Goal: Book appointment/travel/reservation

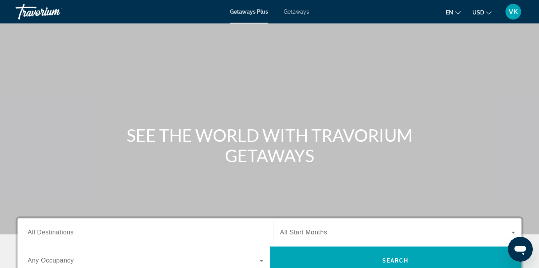
click at [513, 13] on span "VK" at bounding box center [513, 12] width 9 height 8
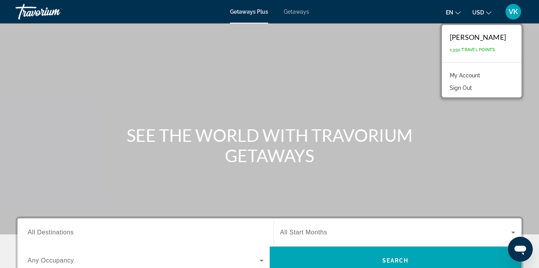
click at [382, 43] on div "Main content" at bounding box center [269, 117] width 539 height 234
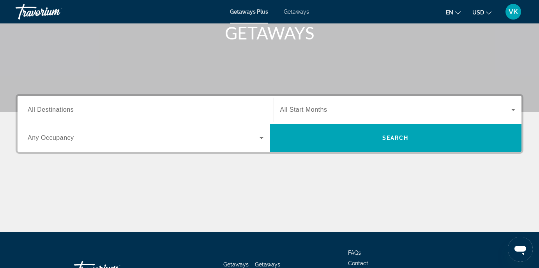
click at [50, 109] on span "All Destinations" at bounding box center [51, 109] width 46 height 7
click at [50, 109] on input "Destination All Destinations" at bounding box center [146, 109] width 236 height 9
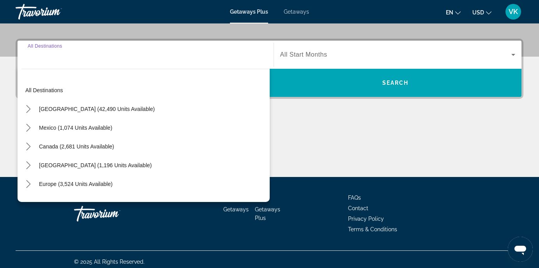
scroll to position [182, 0]
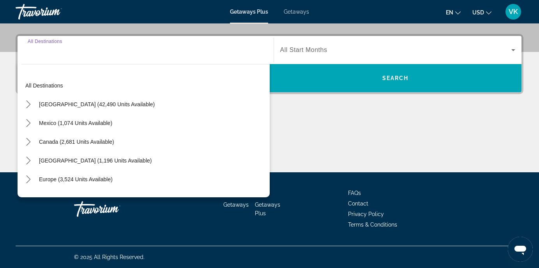
click at [50, 109] on span "Select destination: United States (42,490 units available)" at bounding box center [97, 104] width 124 height 19
type input "**********"
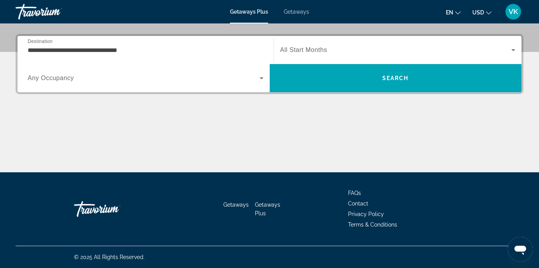
click at [64, 83] on div "Search widget" at bounding box center [146, 78] width 236 height 22
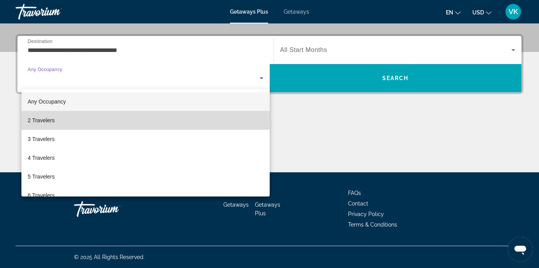
click at [63, 119] on mat-option "2 Travelers" at bounding box center [145, 120] width 248 height 19
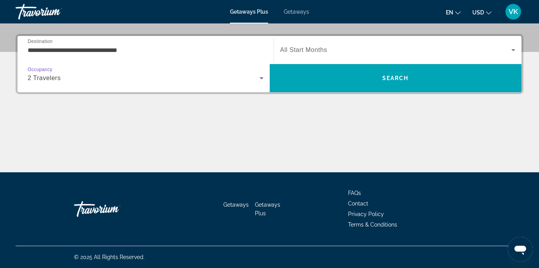
click at [334, 44] on div "Search widget" at bounding box center [398, 50] width 236 height 22
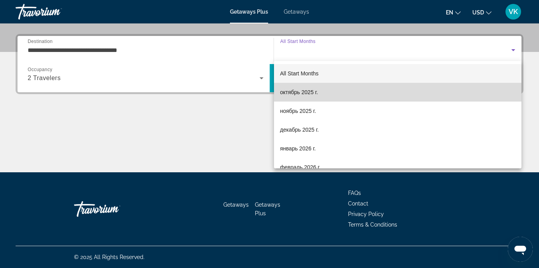
click at [318, 92] on span "октябрь 2025 г." at bounding box center [299, 91] width 38 height 9
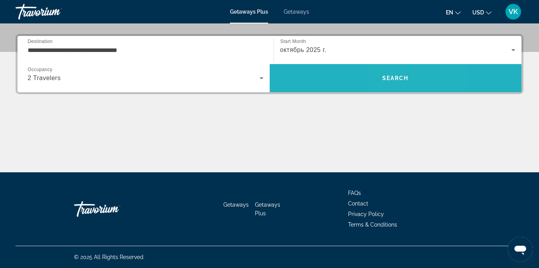
click at [398, 81] on span "Search" at bounding box center [396, 78] width 252 height 19
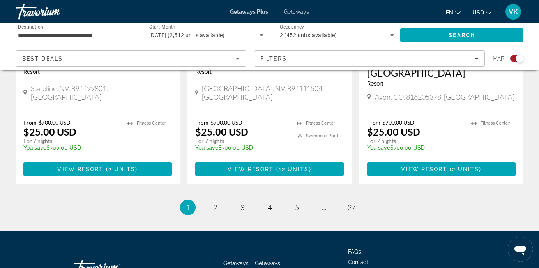
scroll to position [1283, 0]
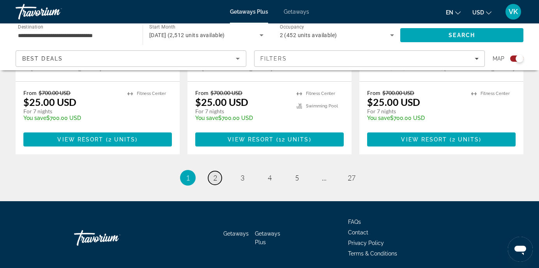
click at [211, 171] on link "page 2" at bounding box center [215, 178] width 14 height 14
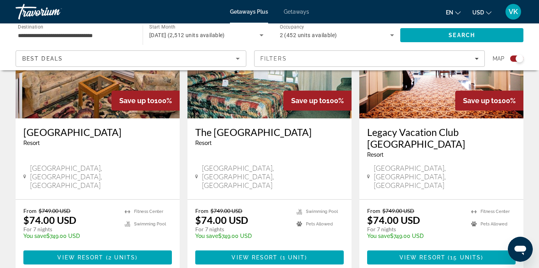
scroll to position [1230, 0]
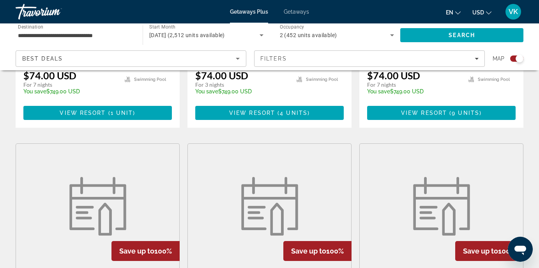
scroll to position [1078, 0]
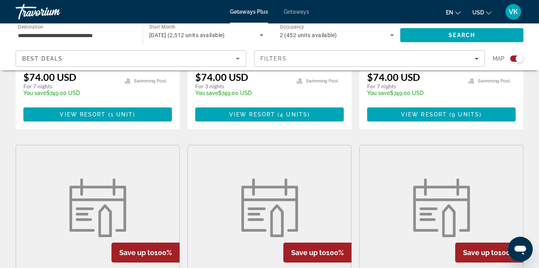
click at [261, 178] on img "Main content" at bounding box center [270, 207] width 66 height 59
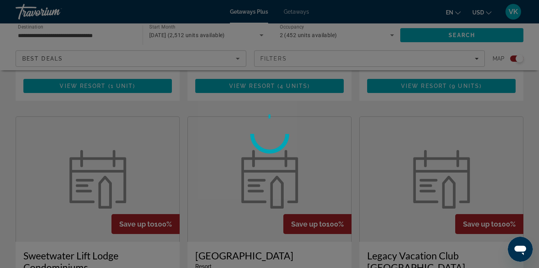
scroll to position [1104, 0]
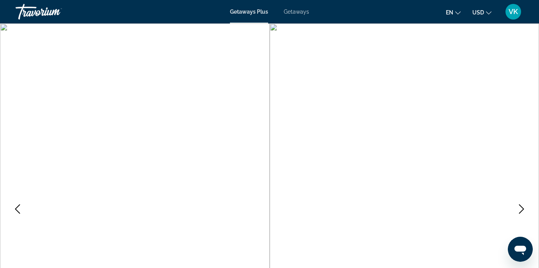
click at [212, 109] on img "Main content" at bounding box center [135, 208] width 270 height 371
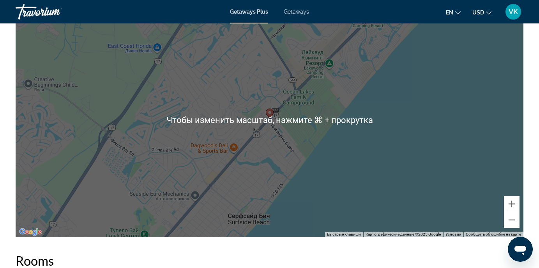
scroll to position [1293, 0]
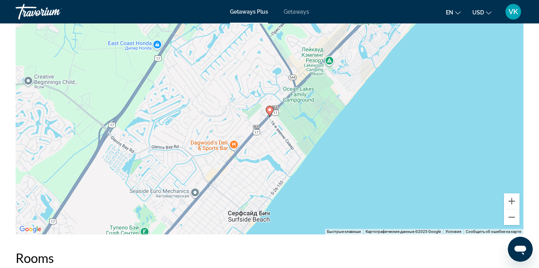
click at [271, 125] on div "Чтобы активировать перетаскивание с помощью клавиатуры, нажмите Alt + Ввод. Пос…" at bounding box center [270, 117] width 508 height 234
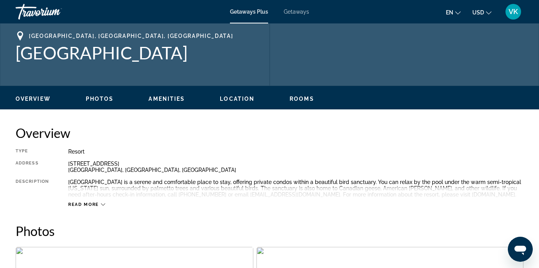
scroll to position [0, 0]
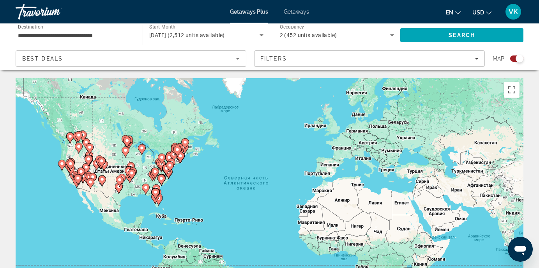
click at [261, 37] on icon "Search widget" at bounding box center [261, 34] width 9 height 9
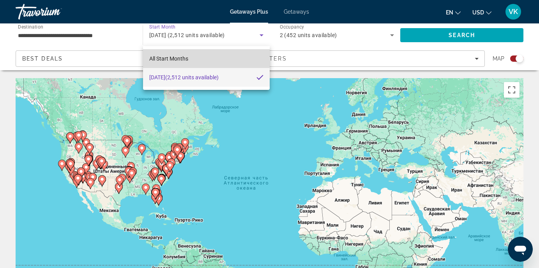
click at [199, 57] on mat-option "All Start Months" at bounding box center [206, 58] width 127 height 19
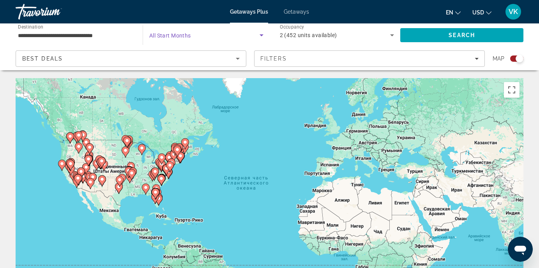
click at [263, 34] on icon "Search widget" at bounding box center [261, 34] width 9 height 9
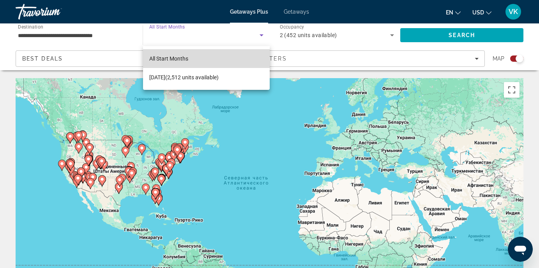
click at [220, 63] on mat-option "All Start Months" at bounding box center [206, 58] width 127 height 19
